Goal: Task Accomplishment & Management: Manage account settings

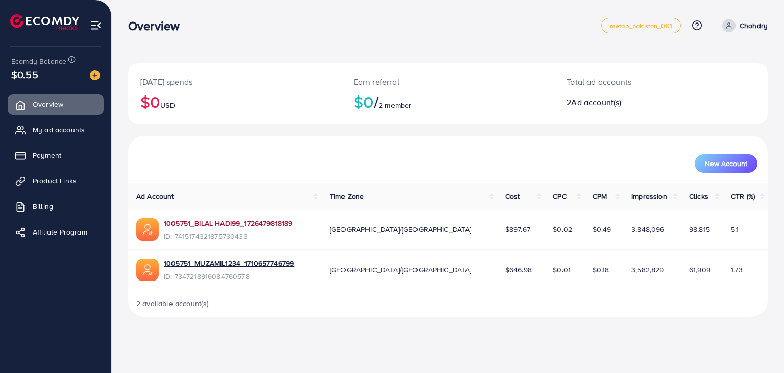
click at [203, 221] on link "1005751_BILAL HADI99_1726479818189" at bounding box center [228, 223] width 129 height 10
click at [77, 133] on span "My ad accounts" at bounding box center [61, 130] width 52 height 10
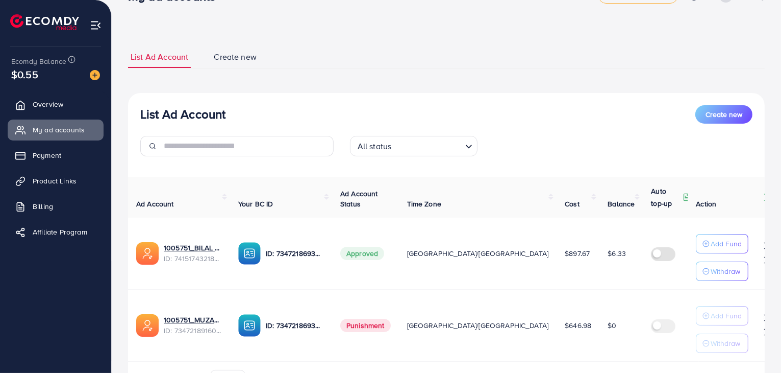
scroll to position [90, 0]
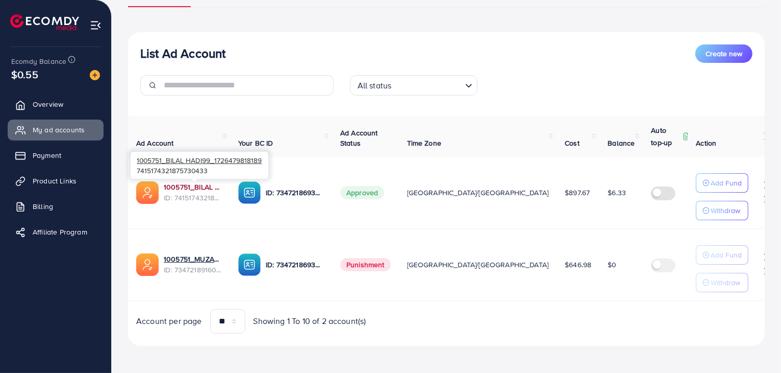
click at [196, 184] on link "1005751_BILAL HADI99_1726479818189" at bounding box center [193, 187] width 58 height 10
drag, startPoint x: 206, startPoint y: 185, endPoint x: 206, endPoint y: 170, distance: 14.8
click at [206, 185] on link "1005751_BILAL HADI99_1726479818189" at bounding box center [193, 187] width 58 height 10
click at [207, 185] on link "1005751_BILAL HADI99_1726479818189" at bounding box center [193, 187] width 58 height 10
